Goal: Information Seeking & Learning: Learn about a topic

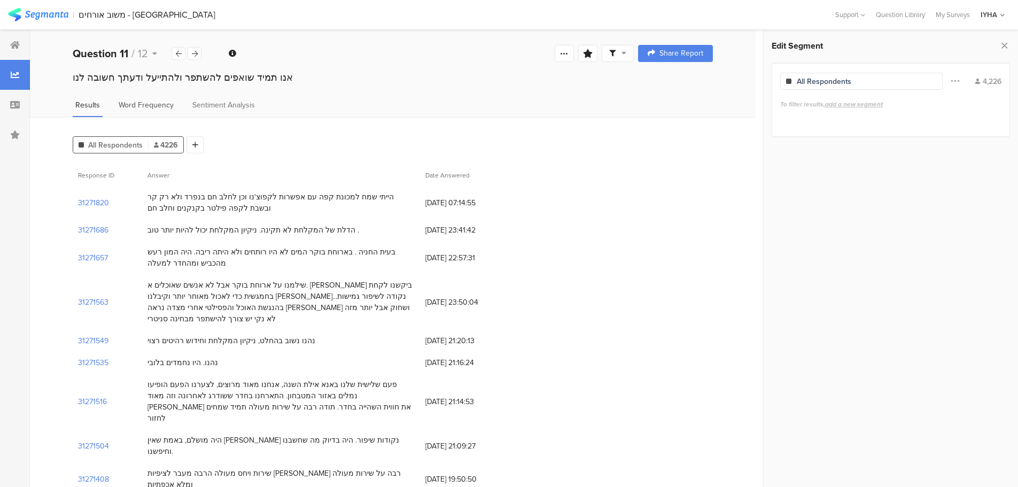
click at [133, 103] on span "Word Frequency" at bounding box center [146, 104] width 55 height 11
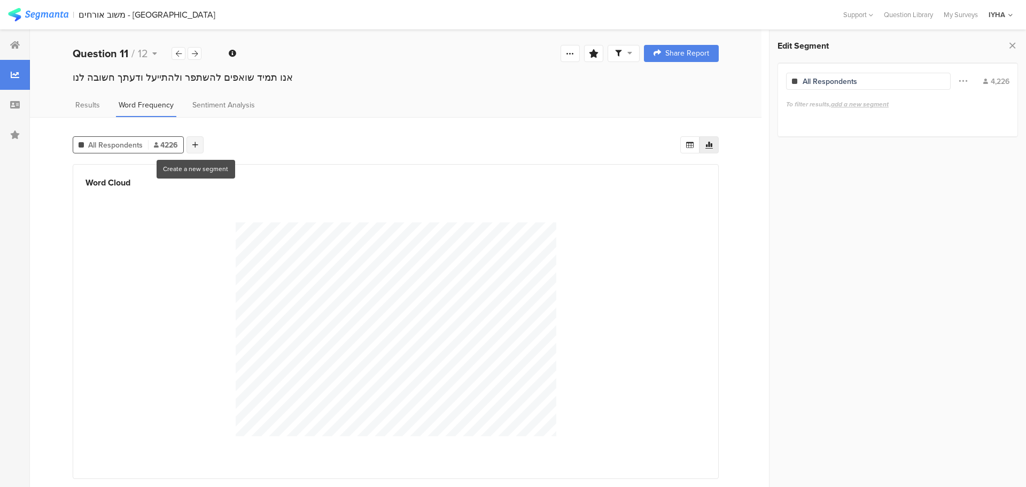
click at [193, 148] on icon at bounding box center [195, 144] width 6 height 7
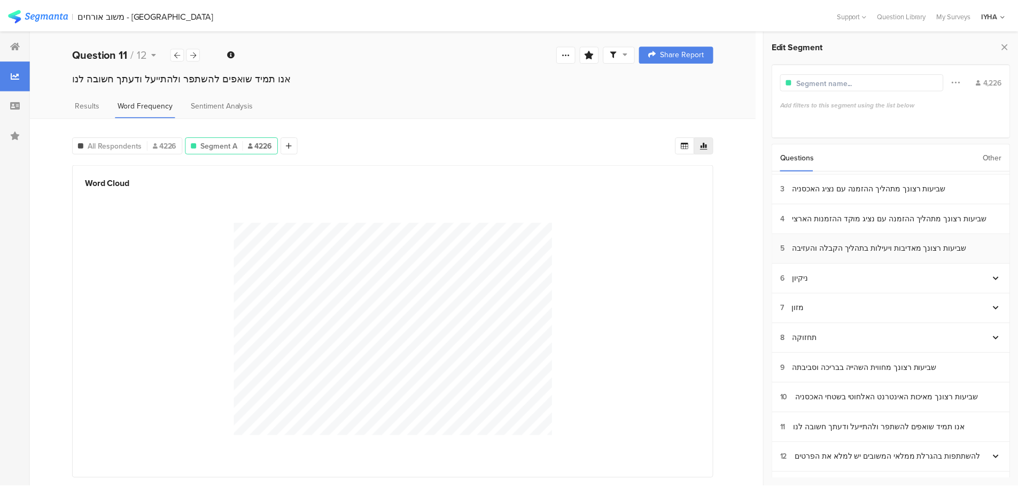
scroll to position [82, 0]
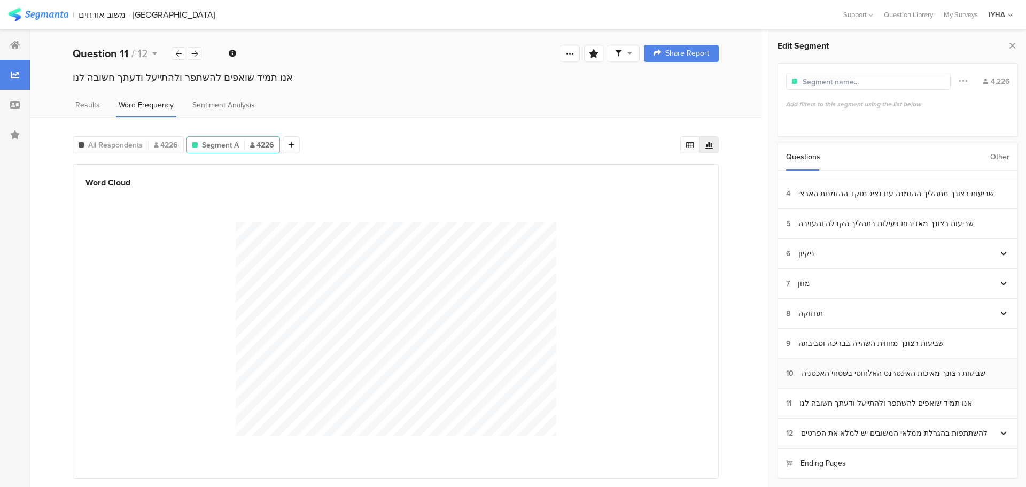
click at [875, 374] on div "שביעות רצונך מאיכות האינטרנט האלחוטי בשטחי האכסניה" at bounding box center [893, 373] width 184 height 11
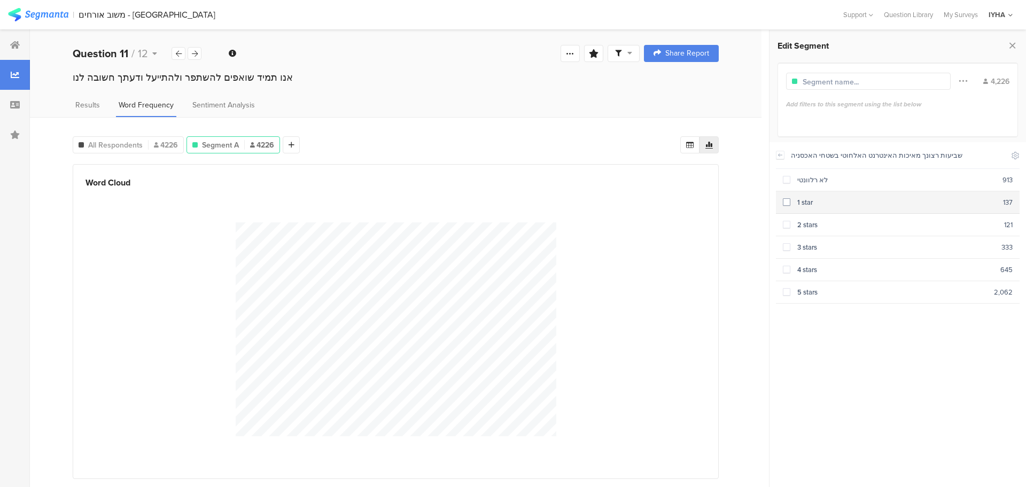
click at [788, 203] on span at bounding box center [786, 201] width 7 height 7
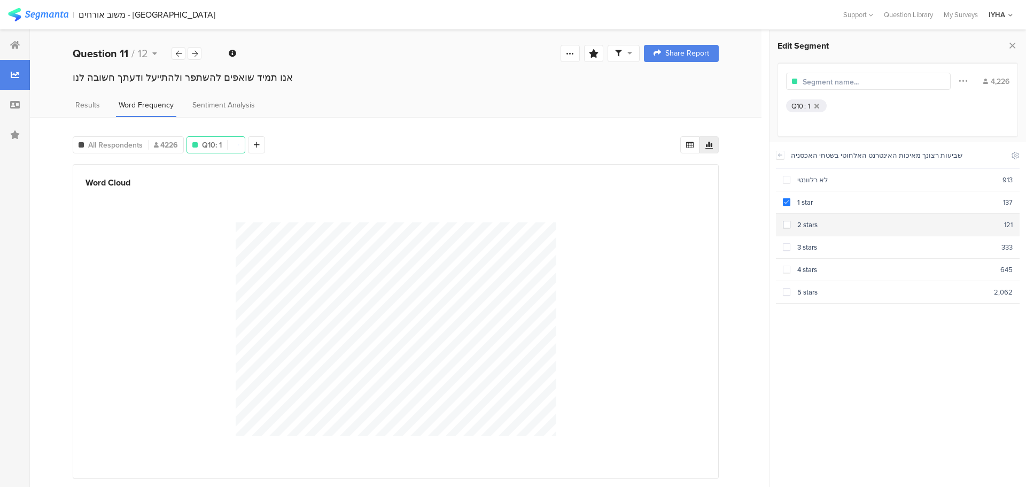
click at [787, 225] on span at bounding box center [786, 224] width 7 height 7
click at [785, 249] on span at bounding box center [786, 246] width 7 height 7
click at [88, 105] on span "Results" at bounding box center [87, 104] width 25 height 11
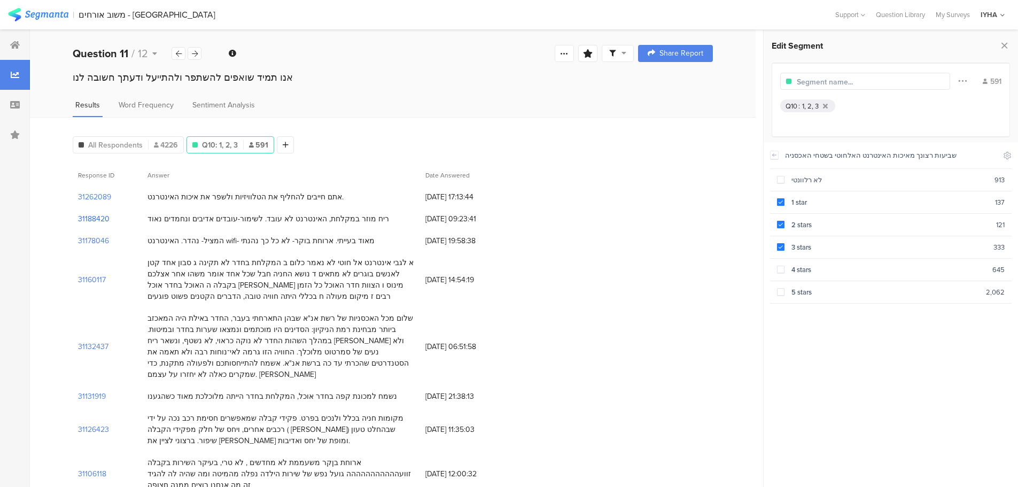
click at [103, 219] on section "31188420" at bounding box center [94, 218] width 32 height 11
click at [104, 195] on section "31262089" at bounding box center [94, 196] width 33 height 11
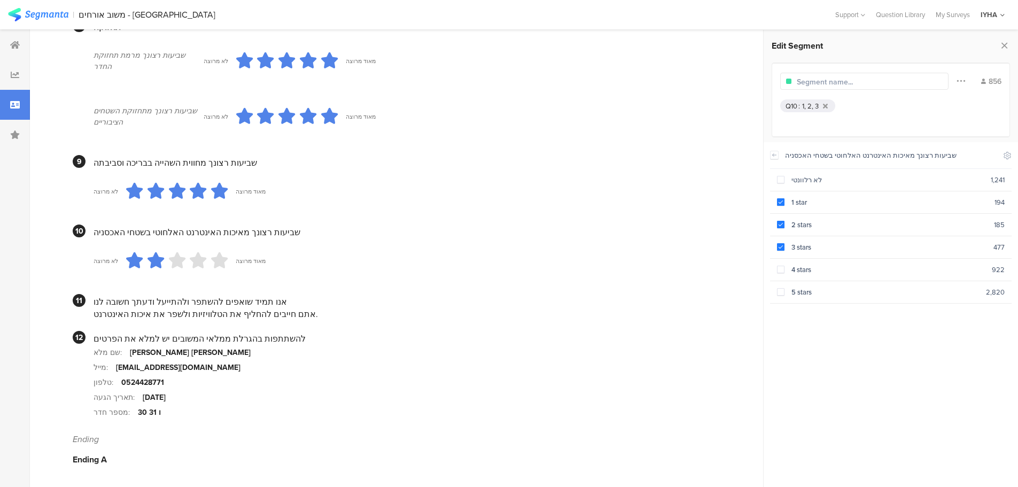
scroll to position [258, 0]
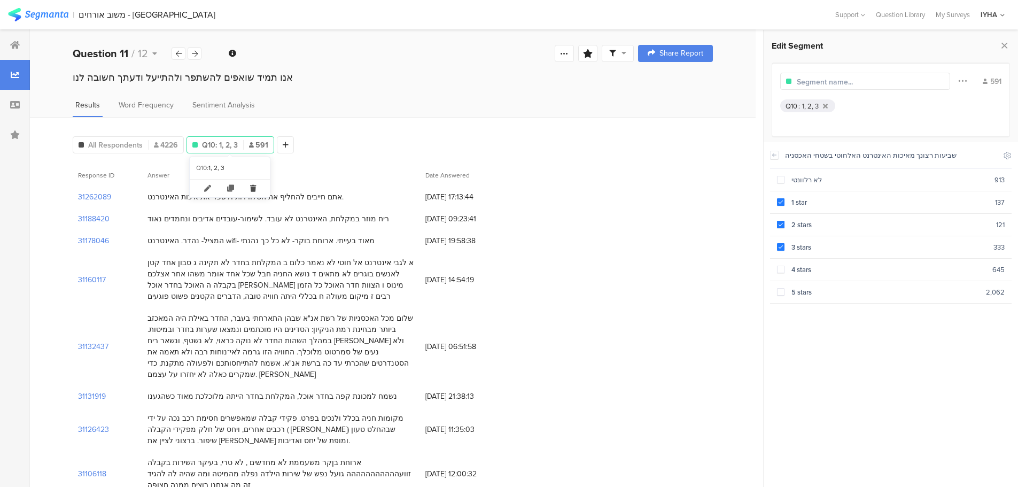
click at [254, 188] on icon at bounding box center [253, 189] width 22 height 18
